Goal: Task Accomplishment & Management: Manage account settings

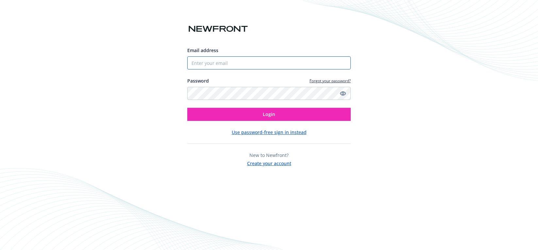
click at [214, 63] on input "Email address" at bounding box center [269, 62] width 164 height 13
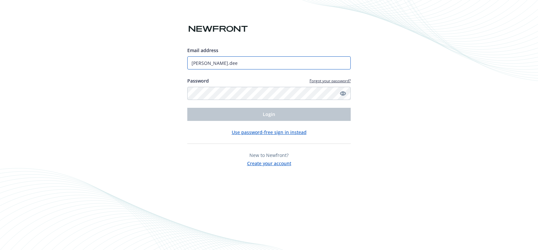
click at [221, 64] on input "[PERSON_NAME].dee" at bounding box center [269, 62] width 164 height 13
type input "[PERSON_NAME][EMAIL_ADDRESS][DOMAIN_NAME]"
click at [331, 83] on link "Forgot your password?" at bounding box center [330, 81] width 41 height 6
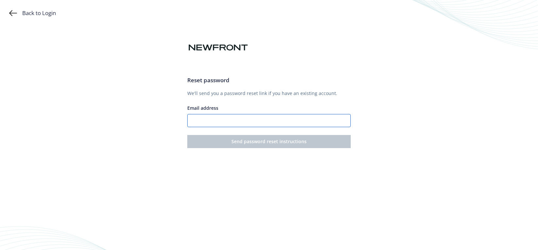
click at [228, 120] on input "Email address" at bounding box center [269, 120] width 164 height 13
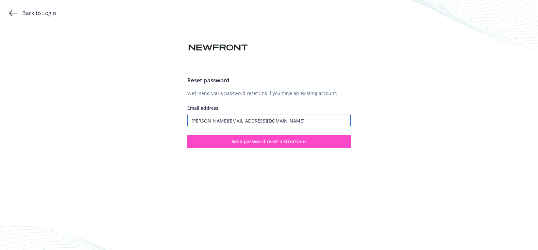
type input "[PERSON_NAME][EMAIL_ADDRESS][DOMAIN_NAME]"
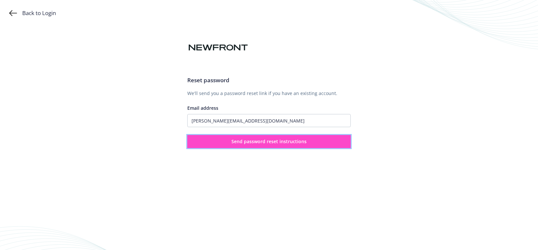
click at [254, 139] on span "Send password reset instructions" at bounding box center [269, 141] width 75 height 6
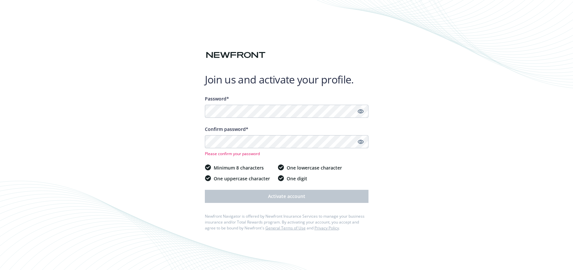
click at [363, 112] on icon "Show password" at bounding box center [360, 111] width 6 height 4
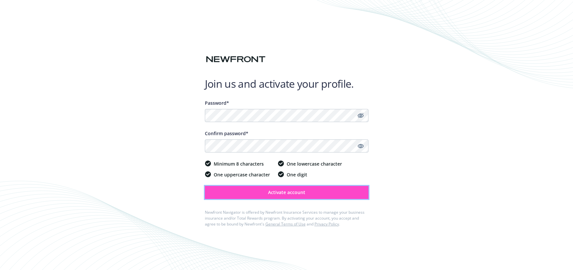
click at [288, 191] on span "Activate account" at bounding box center [286, 192] width 37 height 6
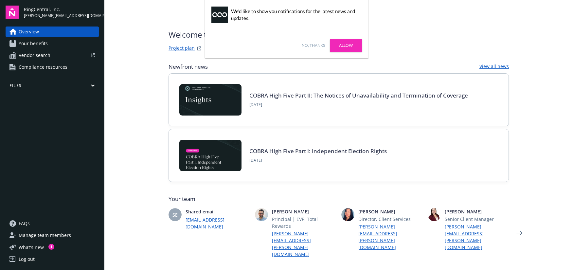
click at [307, 46] on link "No, thanks" at bounding box center [313, 46] width 23 height 6
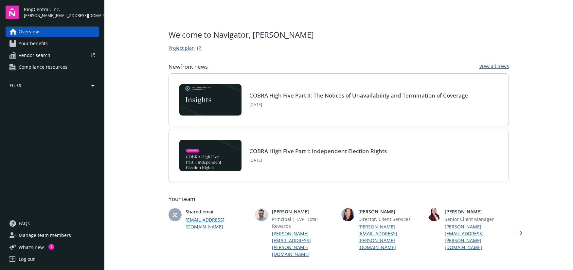
click at [376, 43] on div "Welcome to Navigator , Andrew Project plan" at bounding box center [338, 41] width 340 height 24
